Goal: Find contact information

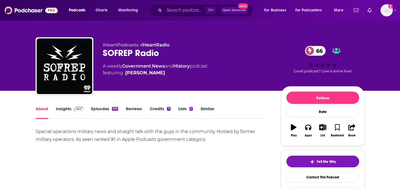
click at [69, 113] on link "Insights" at bounding box center [70, 112] width 28 height 13
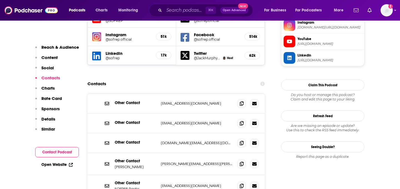
scroll to position [522, 0]
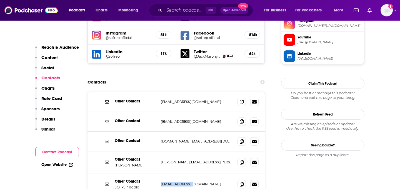
drag, startPoint x: 193, startPoint y: 160, endPoint x: 157, endPoint y: 159, distance: 36.4
click at [157, 173] on div "Other Contact SOFREP Radio [EMAIL_ADDRESS][DOMAIN_NAME] [EMAIL_ADDRESS][DOMAIN_…" at bounding box center [176, 184] width 177 height 22
copy div "[EMAIL_ADDRESS][DOMAIN_NAME]"
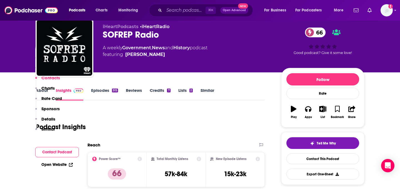
scroll to position [0, 0]
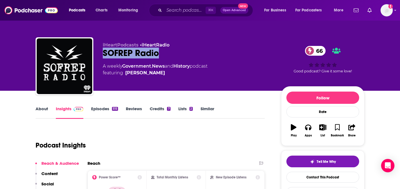
drag, startPoint x: 170, startPoint y: 53, endPoint x: 100, endPoint y: 49, distance: 70.2
click at [100, 49] on div "iHeartPodcasts • iHeartRadio SOFREP Radio 66 A weekly Government , News and His…" at bounding box center [200, 67] width 329 height 60
copy h2 "SOFREP Radio"
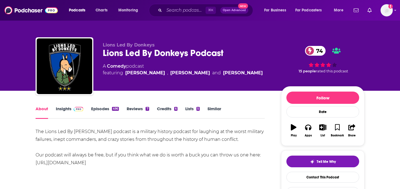
click at [64, 110] on link "Insights" at bounding box center [70, 112] width 28 height 13
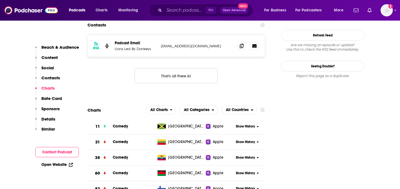
scroll to position [569, 0]
